Goal: Task Accomplishment & Management: Manage account settings

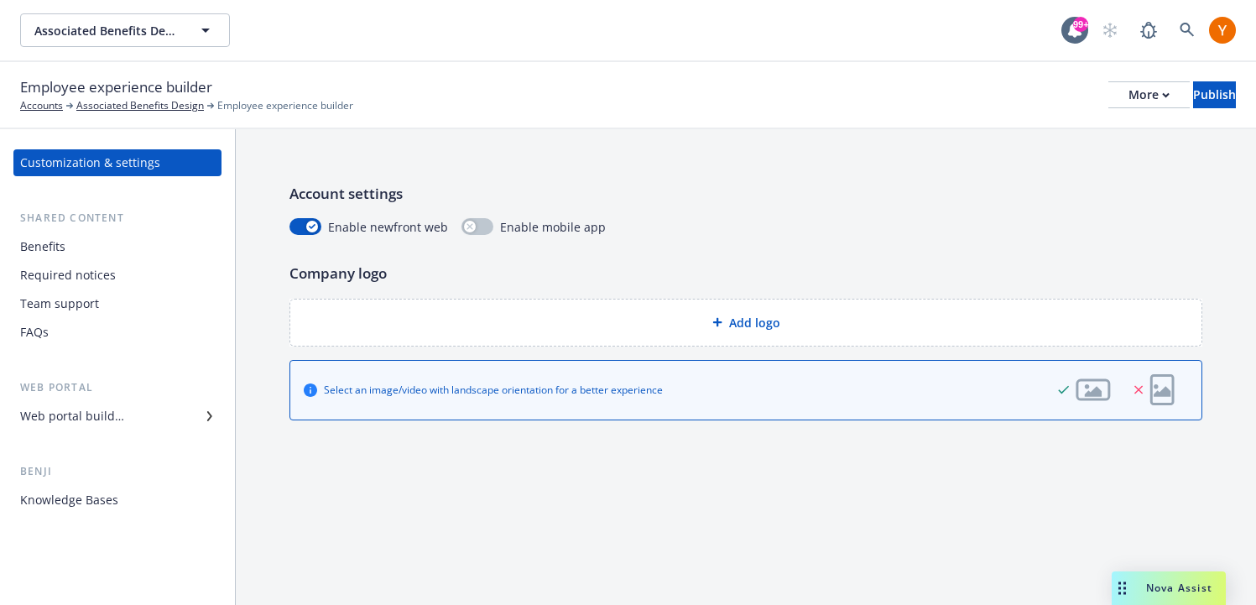
click at [112, 274] on div "Required notices" at bounding box center [68, 275] width 96 height 27
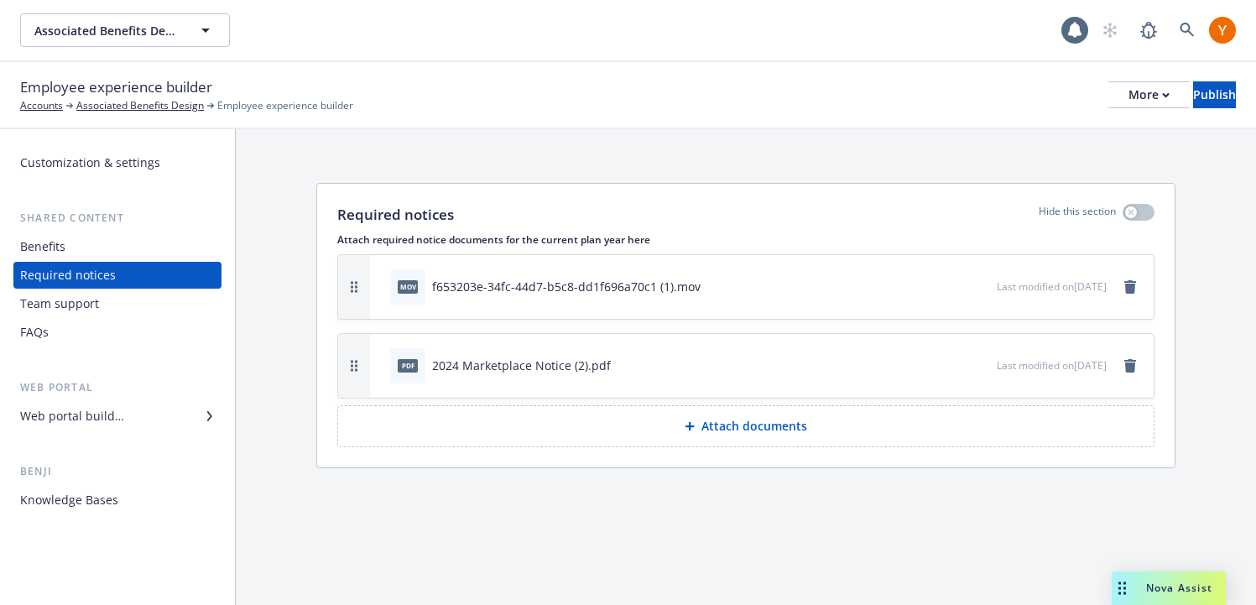
click at [91, 293] on div "Team support" at bounding box center [59, 303] width 79 height 27
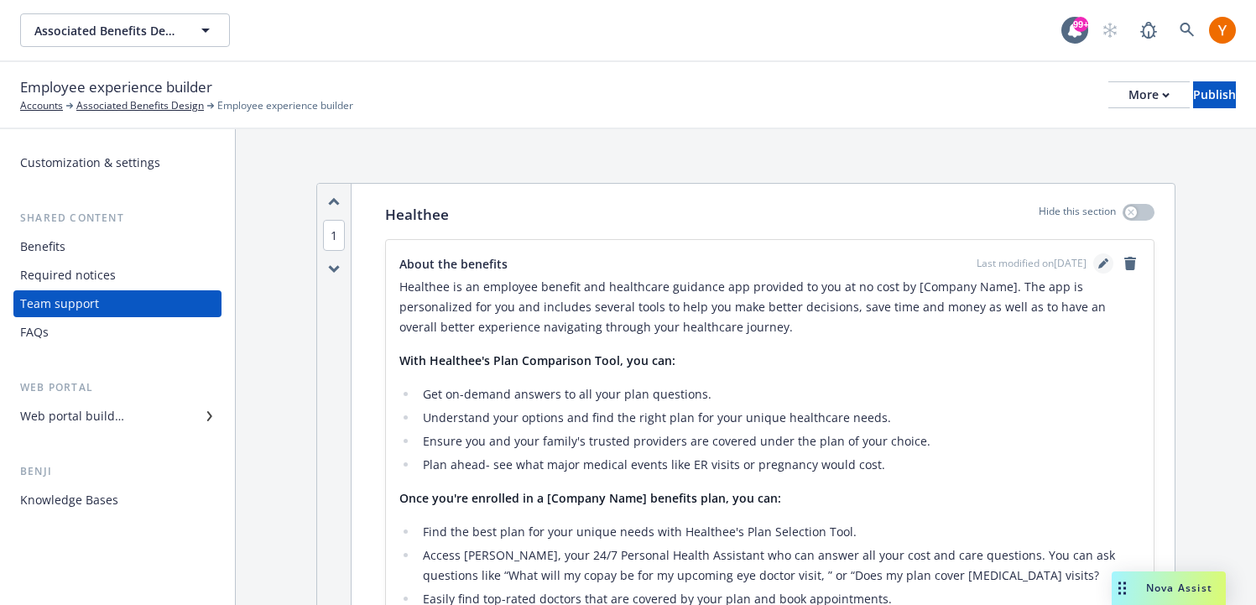
click at [1098, 265] on icon "editPencil" at bounding box center [1103, 263] width 10 height 10
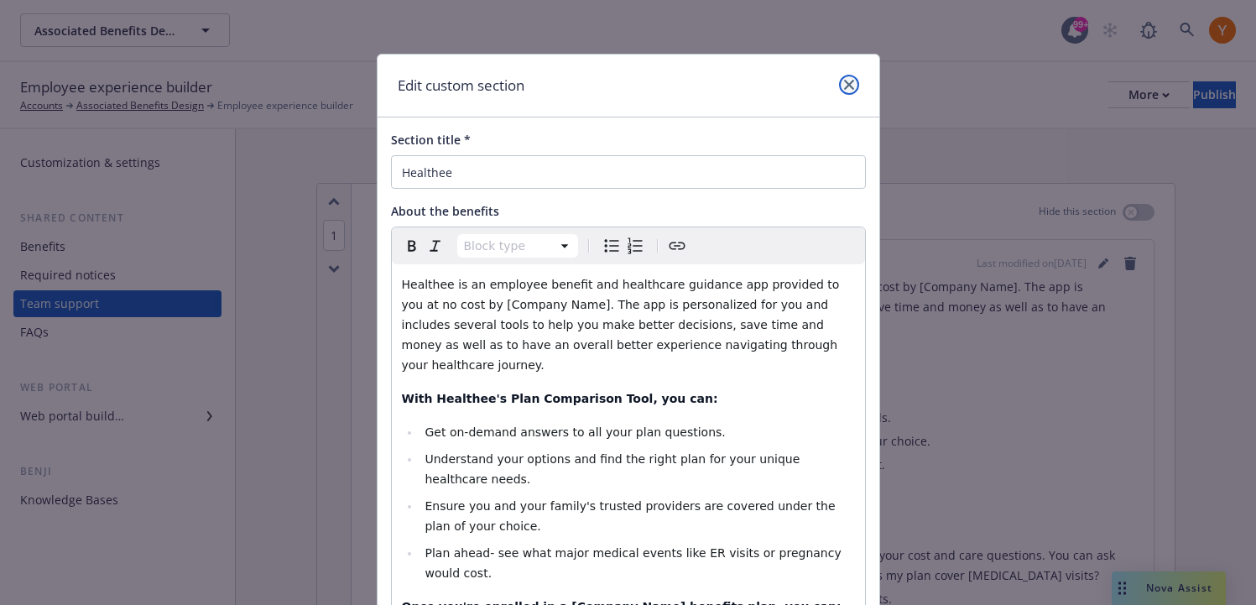
click at [855, 87] on link "close" at bounding box center [849, 85] width 20 height 20
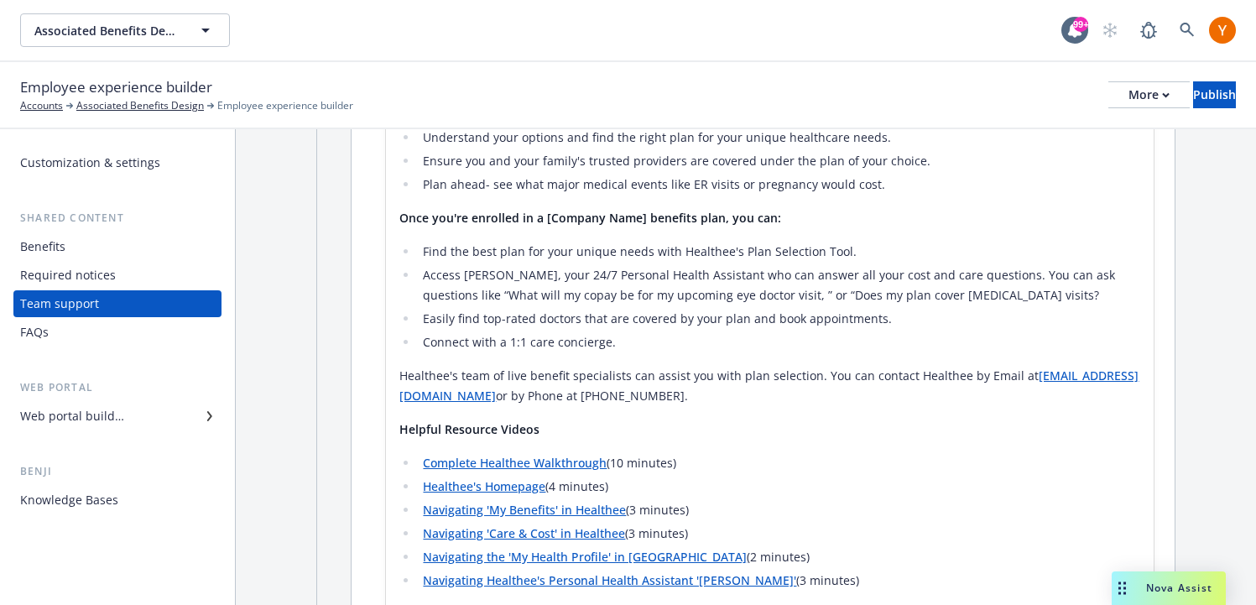
scroll to position [591, 0]
